Goal: Transaction & Acquisition: Purchase product/service

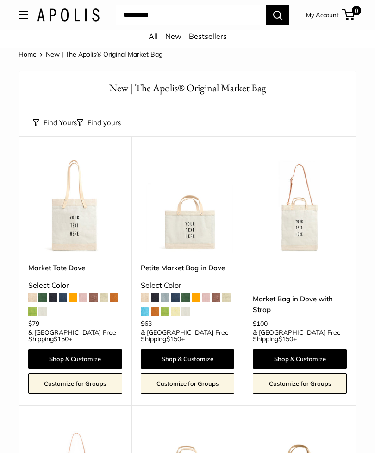
click at [227, 294] on span at bounding box center [226, 297] width 8 height 8
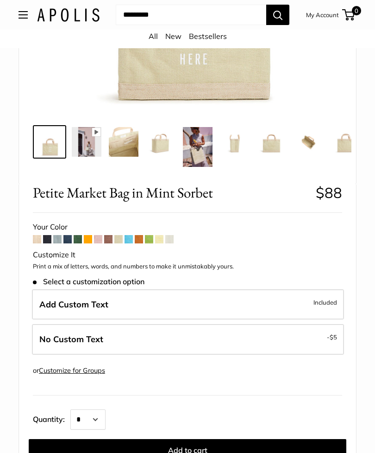
scroll to position [265, 0]
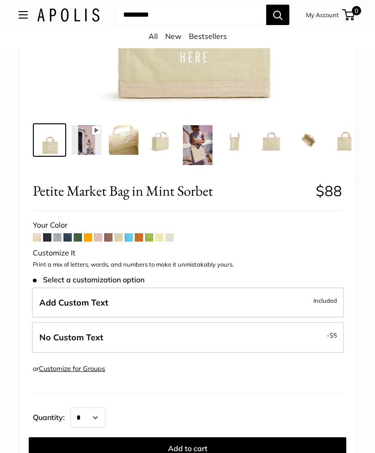
click at [149, 235] on span at bounding box center [149, 237] width 8 height 8
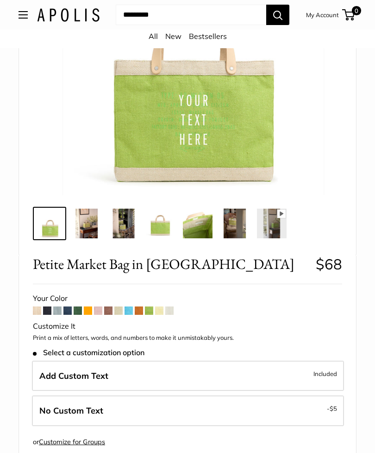
scroll to position [185, 0]
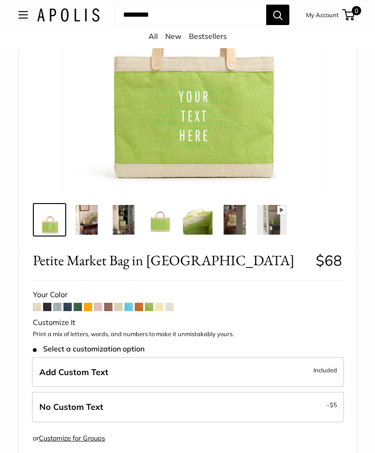
click at [117, 303] on span at bounding box center [118, 307] width 8 height 8
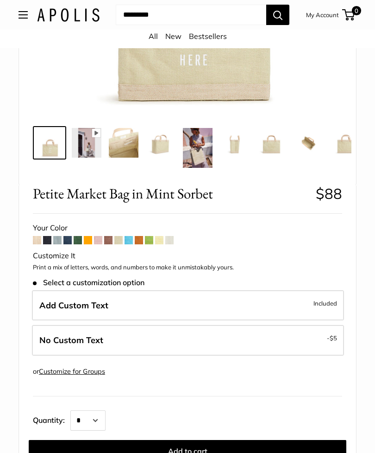
scroll to position [264, 0]
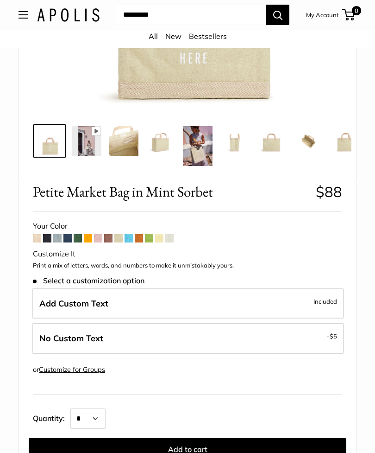
click at [119, 296] on label "Add Custom Text Included" at bounding box center [188, 303] width 312 height 31
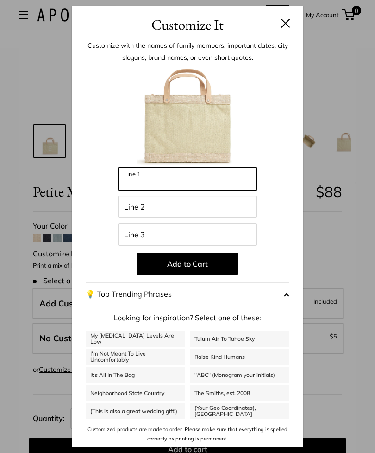
click at [167, 190] on input "Line 1" at bounding box center [187, 179] width 139 height 22
type input "******"
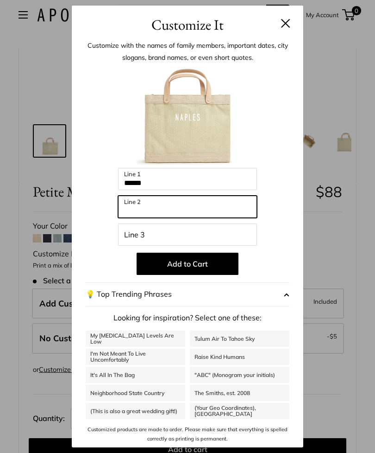
click at [154, 218] on input "Line 2" at bounding box center [187, 207] width 139 height 22
type input "*******"
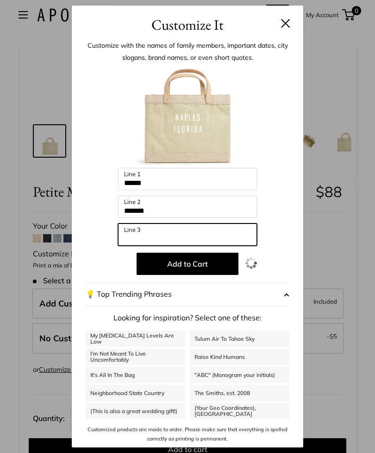
click at [153, 246] on input "Line 3" at bounding box center [187, 234] width 139 height 22
type input "**********"
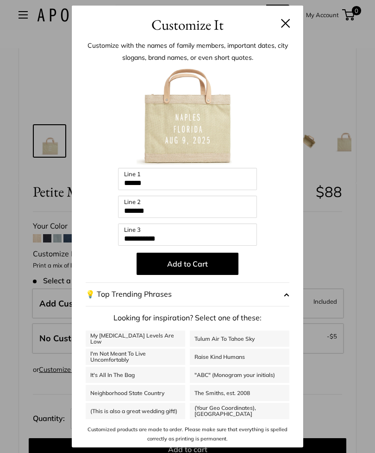
click at [189, 275] on button "Add to Cart" at bounding box center [188, 263] width 102 height 22
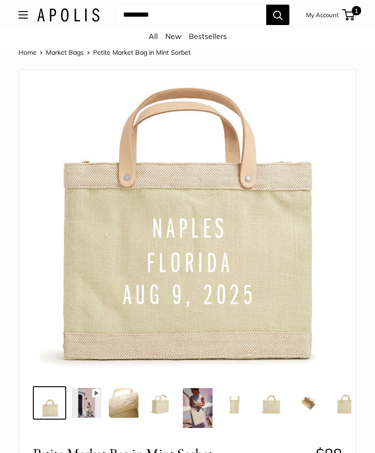
scroll to position [0, 0]
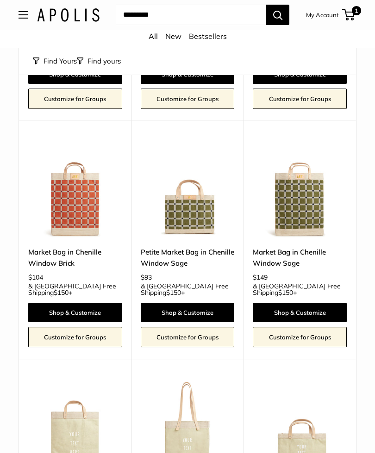
scroll to position [2420, 0]
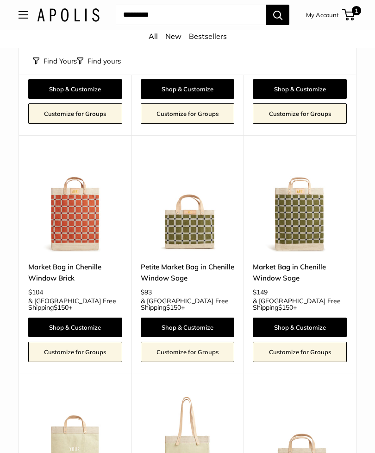
click at [356, 11] on span "1" at bounding box center [356, 10] width 9 height 9
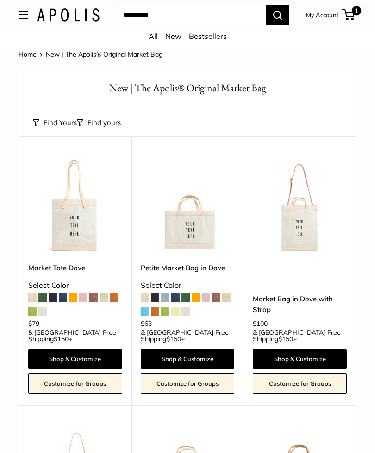
scroll to position [1504, 0]
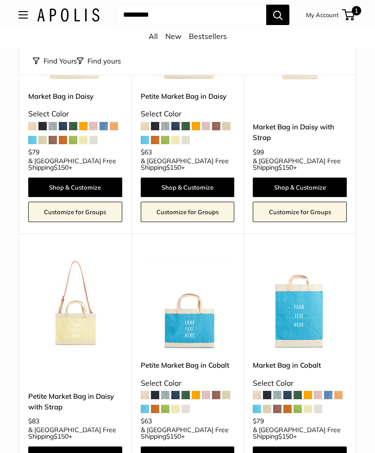
click at [187, 404] on span at bounding box center [186, 408] width 8 height 8
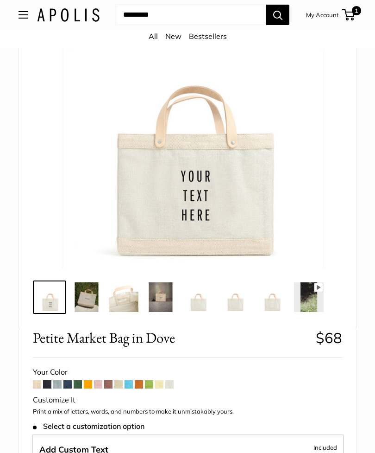
scroll to position [118, 0]
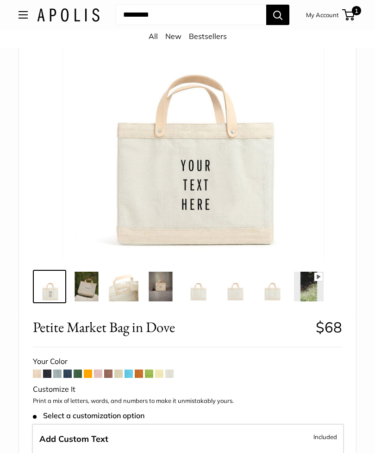
click at [160, 370] on span at bounding box center [159, 373] width 8 height 8
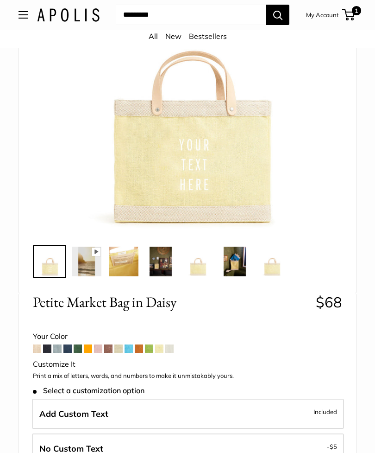
scroll to position [143, 0]
click at [57, 346] on span at bounding box center [57, 348] width 8 height 8
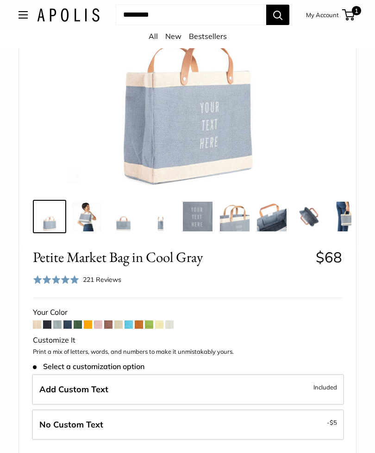
scroll to position [202, 0]
click at [163, 320] on span at bounding box center [159, 324] width 8 height 8
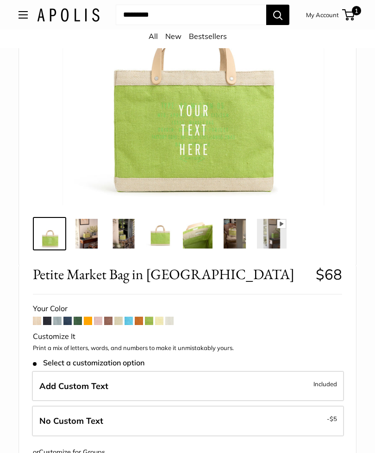
scroll to position [217, 0]
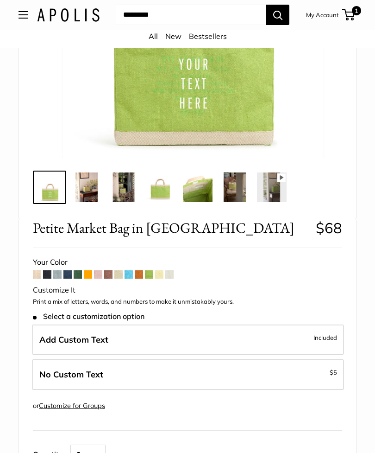
click at [119, 272] on span at bounding box center [118, 274] width 8 height 8
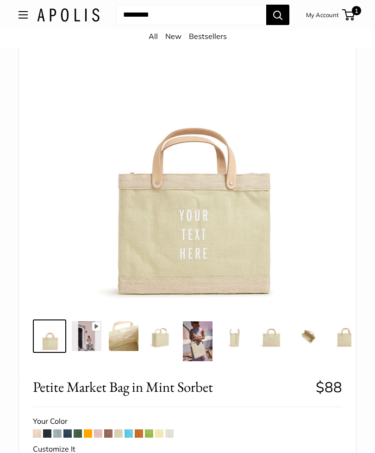
scroll to position [64, 0]
